Goal: Transaction & Acquisition: Purchase product/service

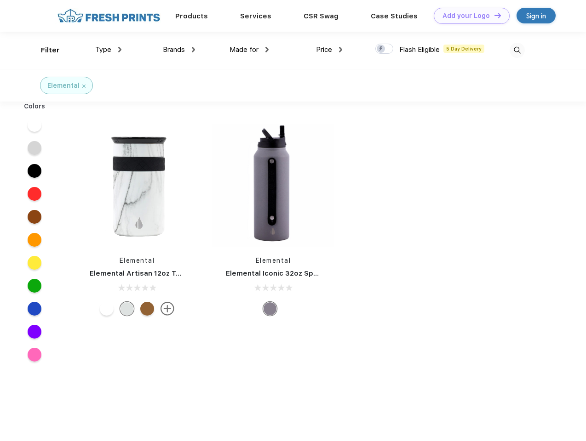
click at [468, 16] on link "Add your Logo Design Tool" at bounding box center [472, 16] width 76 height 16
click at [0, 0] on div "Design Tool" at bounding box center [0, 0] width 0 height 0
click at [493, 15] on link "Add your Logo Design Tool" at bounding box center [472, 16] width 76 height 16
click at [44, 50] on div "Filter" at bounding box center [50, 50] width 19 height 11
click at [108, 50] on span "Type" at bounding box center [103, 50] width 16 height 8
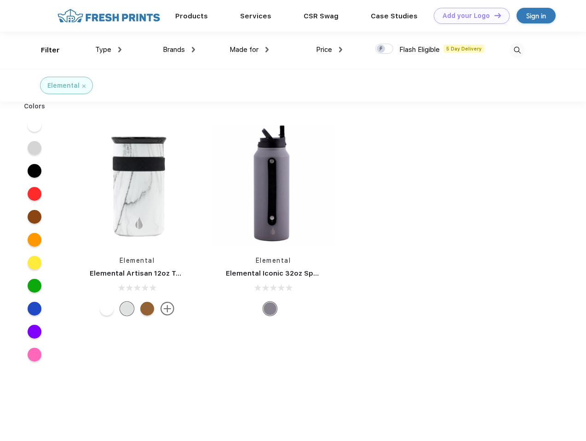
click at [179, 50] on span "Brands" at bounding box center [174, 50] width 22 height 8
click at [249, 50] on span "Made for" at bounding box center [243, 50] width 29 height 8
click at [329, 50] on span "Price" at bounding box center [324, 50] width 16 height 8
click at [384, 49] on div at bounding box center [384, 49] width 18 height 10
click at [381, 49] on input "checkbox" at bounding box center [378, 46] width 6 height 6
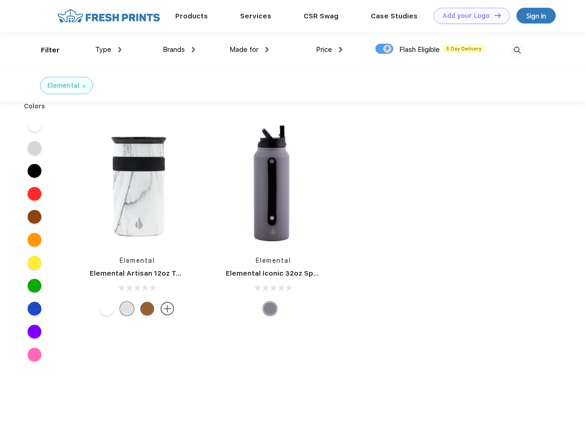
click at [517, 50] on img at bounding box center [516, 50] width 15 height 15
